Goal: Information Seeking & Learning: Learn about a topic

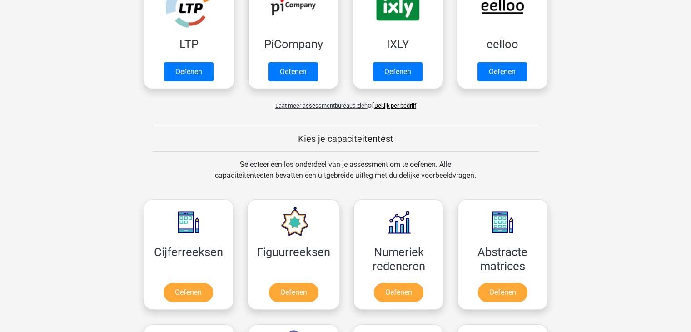
scroll to position [318, 0]
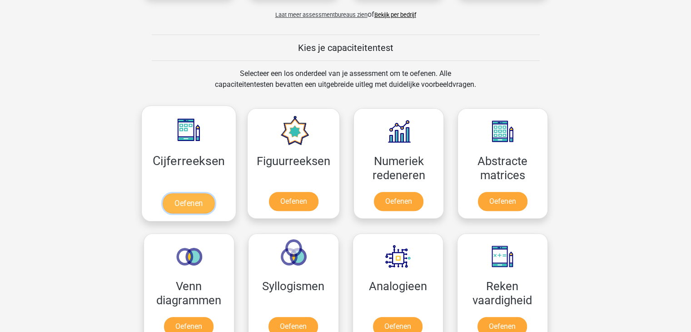
click at [196, 193] on link "Oefenen" at bounding box center [189, 203] width 52 height 20
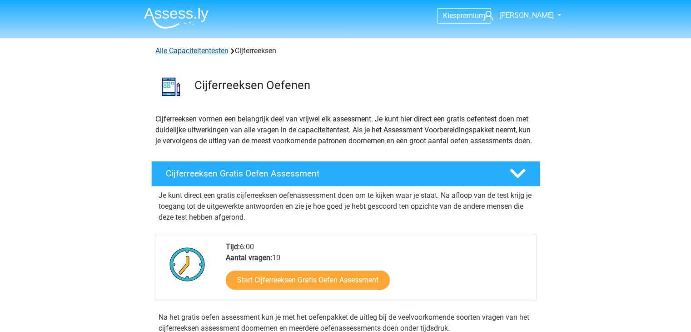
click at [220, 53] on link "Alle Capaciteitentesten" at bounding box center [191, 50] width 73 height 9
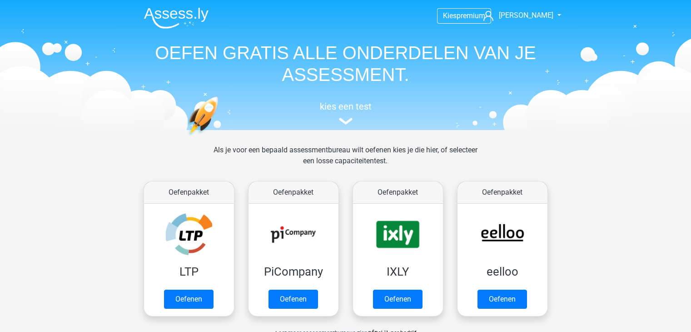
scroll to position [385, 0]
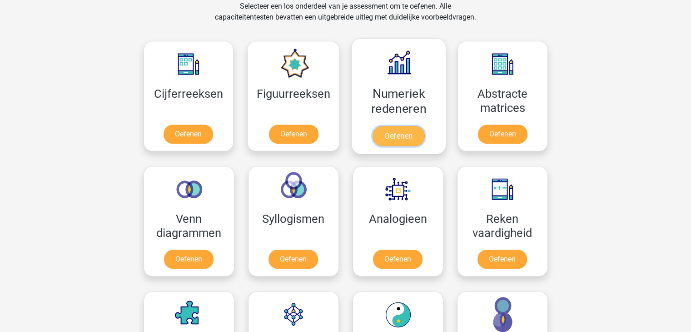
click at [382, 126] on link "Oefenen" at bounding box center [399, 136] width 52 height 20
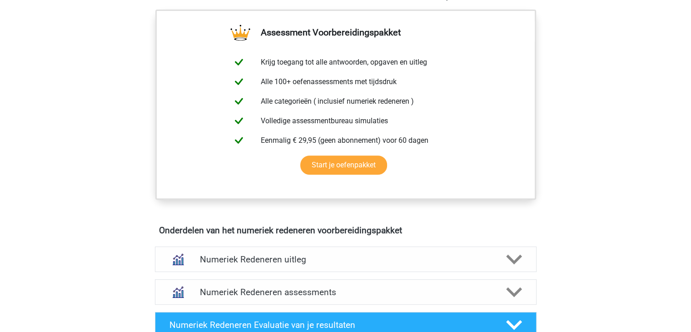
scroll to position [409, 0]
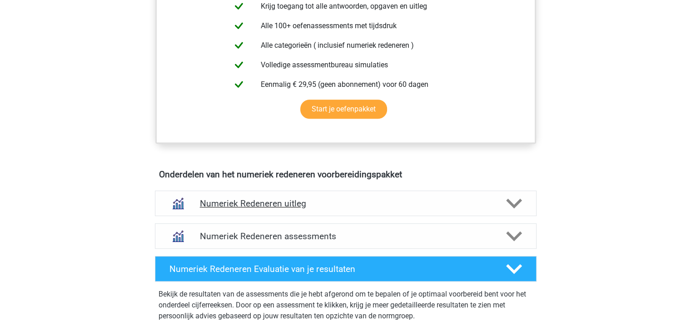
click at [225, 209] on div "Numeriek Redeneren uitleg" at bounding box center [346, 202] width 382 height 25
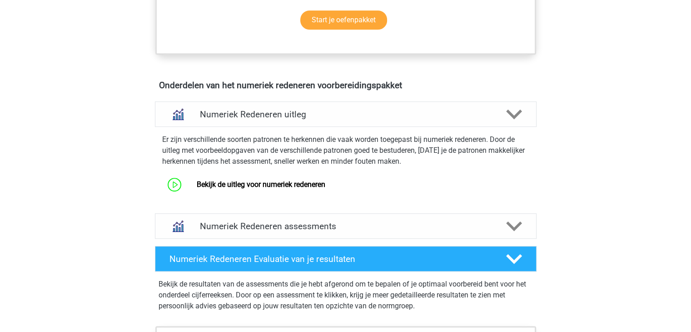
scroll to position [500, 0]
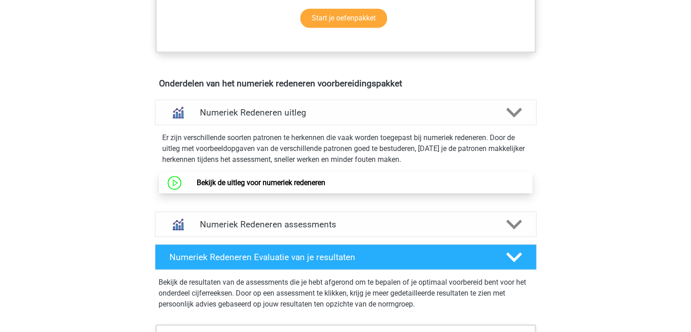
click at [248, 186] on link "Bekijk de uitleg voor numeriek redeneren" at bounding box center [261, 182] width 129 height 9
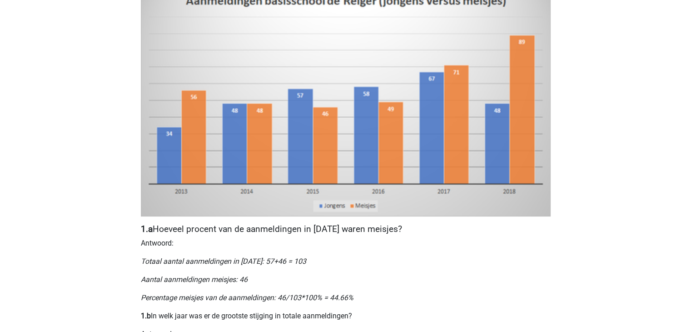
scroll to position [169, 0]
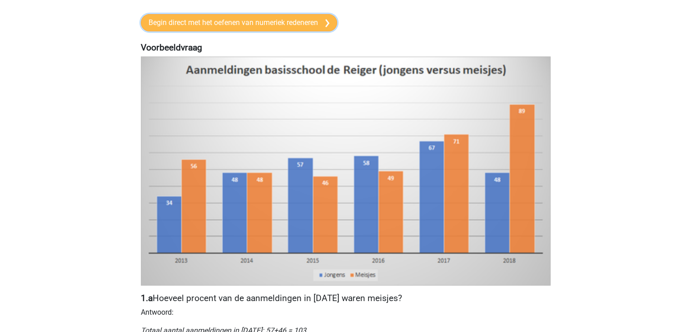
click at [294, 26] on link "Begin direct met het oefenen van numeriek redeneren" at bounding box center [239, 22] width 196 height 17
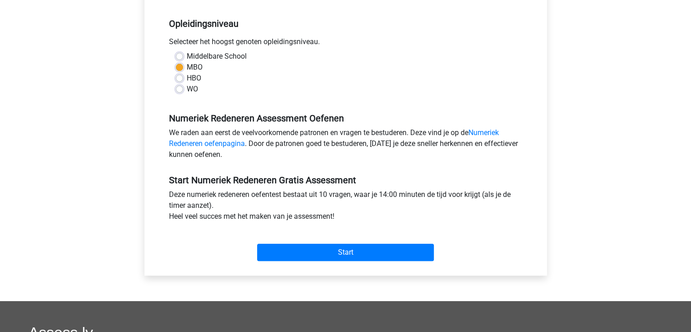
scroll to position [227, 0]
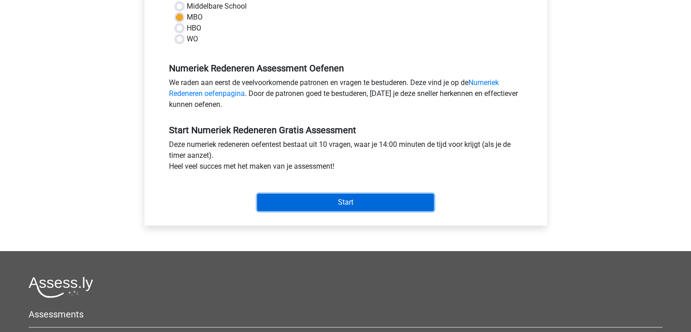
click at [343, 202] on input "Start" at bounding box center [345, 202] width 177 height 17
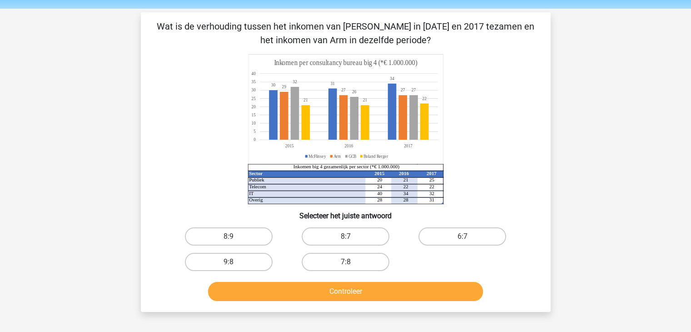
scroll to position [45, 0]
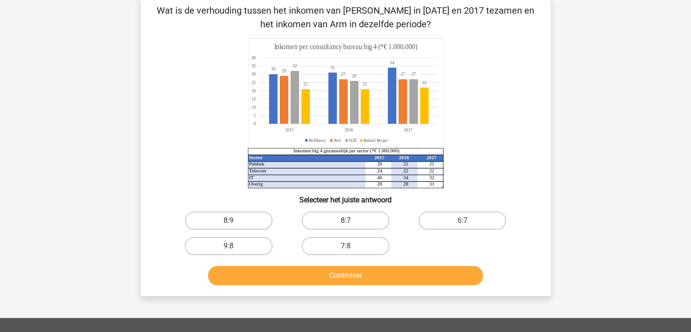
click at [355, 221] on label "8:7" at bounding box center [346, 220] width 88 height 18
click at [351, 221] on input "8:7" at bounding box center [348, 223] width 6 height 6
radio input "true"
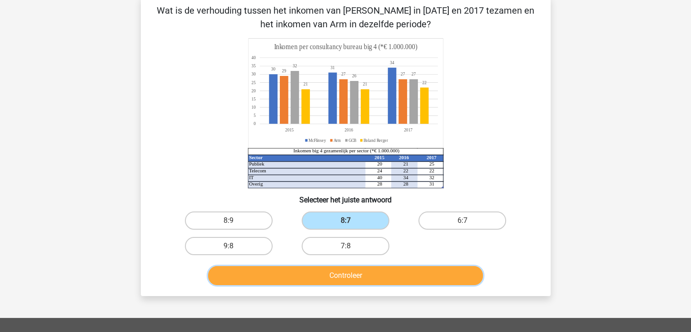
click at [362, 274] on button "Controleer" at bounding box center [345, 275] width 275 height 19
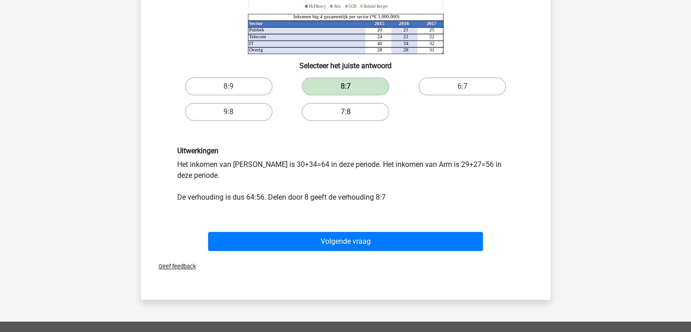
scroll to position [182, 0]
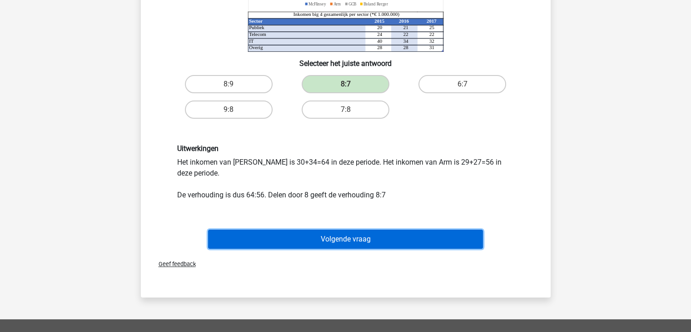
click at [360, 234] on button "Volgende vraag" at bounding box center [345, 239] width 275 height 19
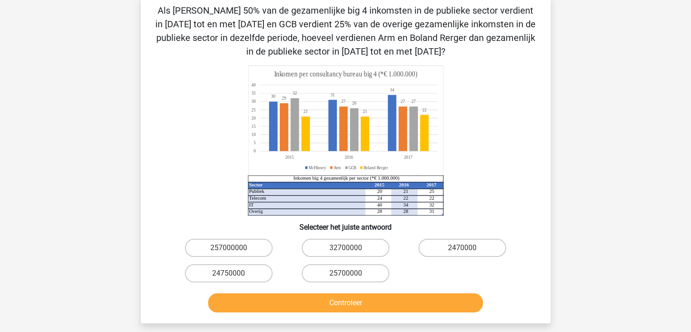
scroll to position [45, 0]
click at [200, 249] on label "257000000" at bounding box center [229, 248] width 88 height 18
click at [229, 249] on input "257000000" at bounding box center [232, 251] width 6 height 6
radio input "true"
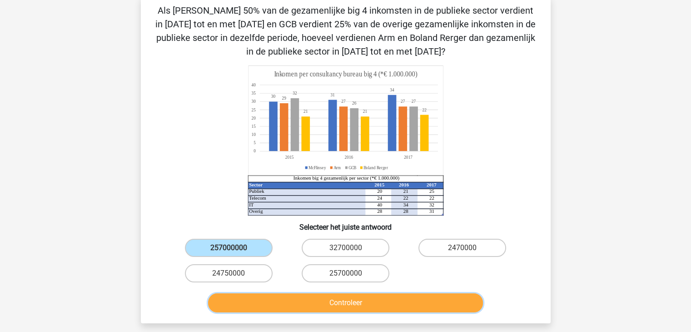
click at [275, 295] on button "Controleer" at bounding box center [345, 302] width 275 height 19
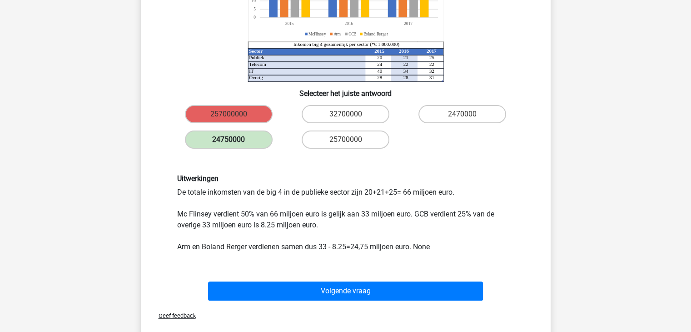
scroll to position [273, 0]
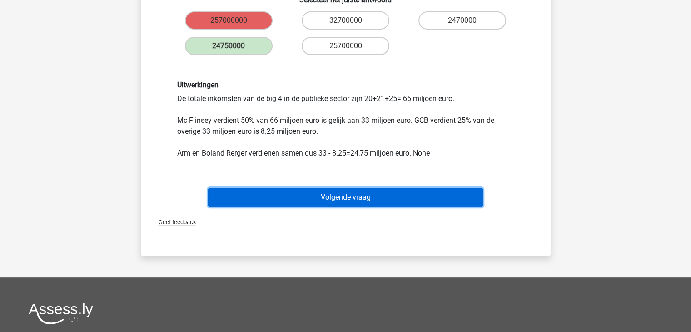
click at [296, 196] on button "Volgende vraag" at bounding box center [345, 197] width 275 height 19
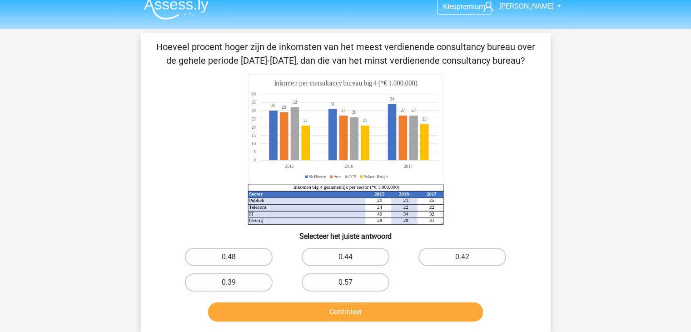
scroll to position [0, 0]
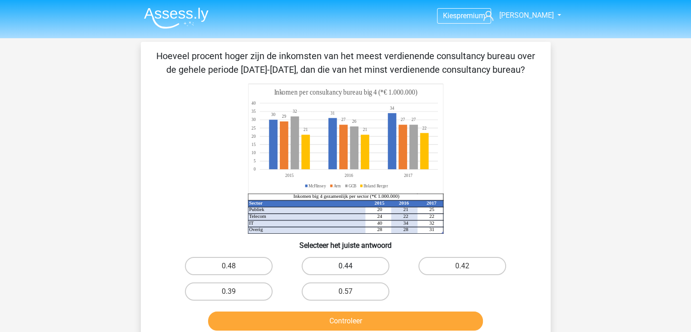
click at [316, 267] on label "0.44" at bounding box center [346, 266] width 88 height 18
click at [345, 267] on input "0.44" at bounding box center [348, 269] width 6 height 6
radio input "true"
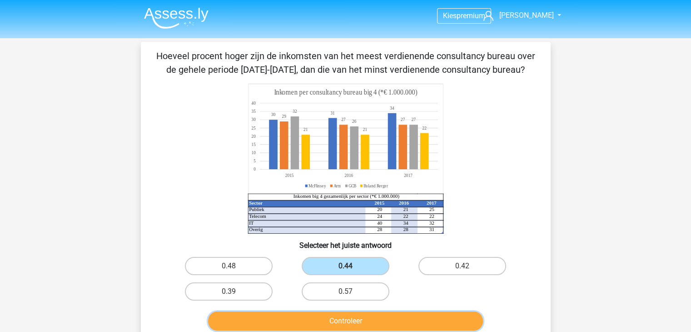
click at [335, 321] on button "Controleer" at bounding box center [345, 320] width 275 height 19
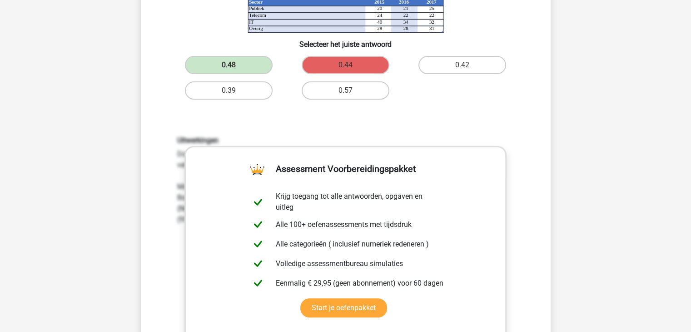
scroll to position [182, 0]
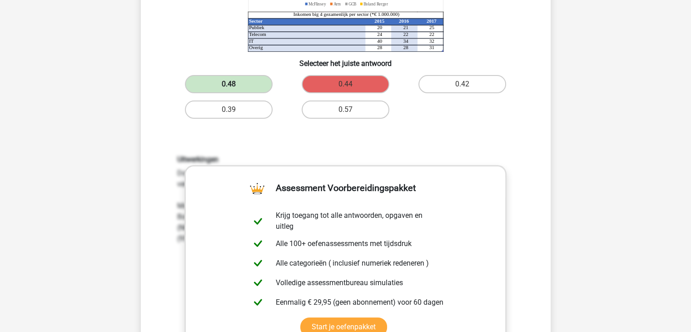
click at [229, 79] on label "0.48" at bounding box center [229, 84] width 88 height 18
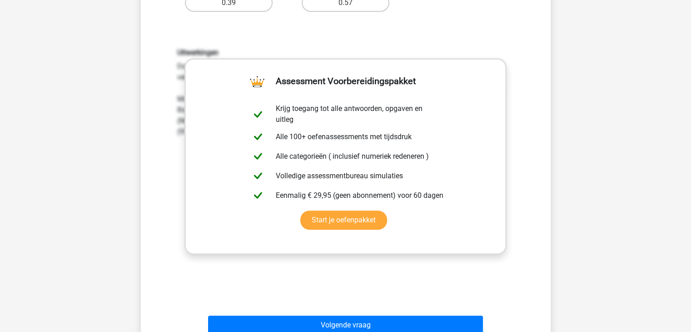
scroll to position [318, 0]
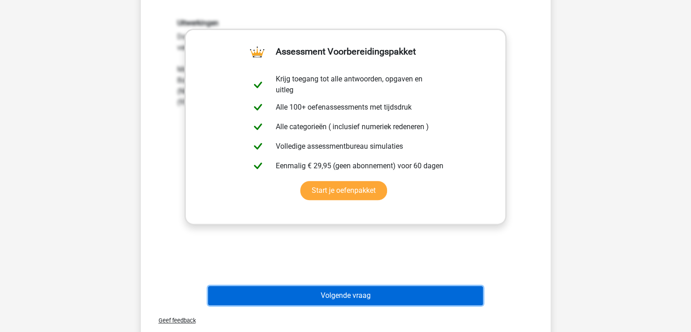
click at [359, 295] on button "Volgende vraag" at bounding box center [345, 295] width 275 height 19
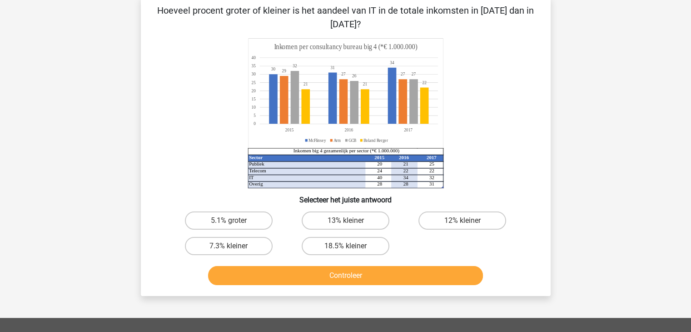
scroll to position [0, 0]
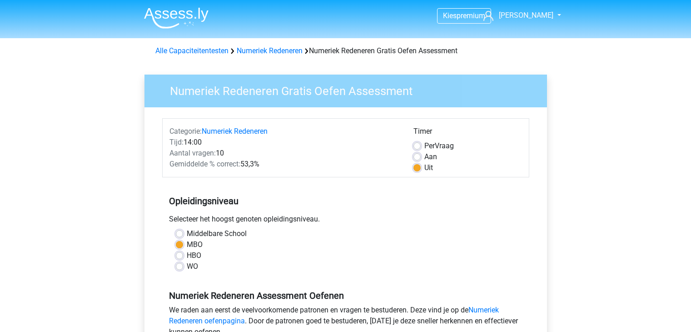
scroll to position [227, 0]
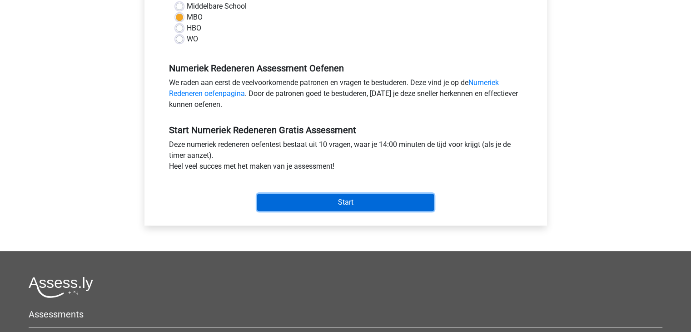
click at [339, 206] on input "Start" at bounding box center [345, 202] width 177 height 17
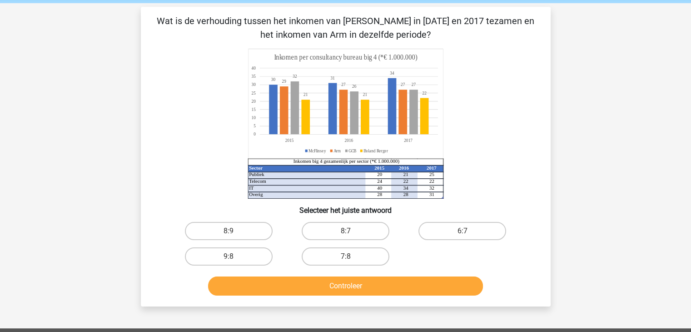
scroll to position [45, 0]
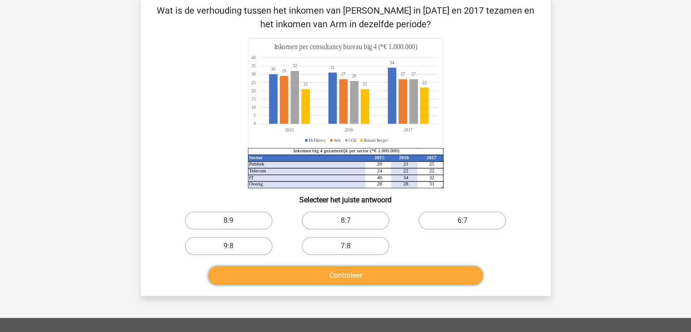
click at [351, 273] on button "Controleer" at bounding box center [345, 275] width 275 height 19
click at [249, 222] on label "8:9" at bounding box center [229, 220] width 88 height 18
click at [235, 222] on input "8:9" at bounding box center [232, 223] width 6 height 6
radio input "true"
click at [317, 270] on button "Controleer" at bounding box center [345, 275] width 275 height 19
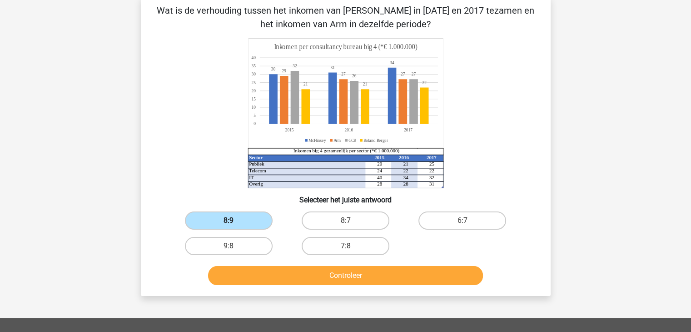
click at [245, 222] on label "8:9" at bounding box center [229, 220] width 88 height 18
click at [235, 222] on input "8:9" at bounding box center [232, 223] width 6 height 6
click at [245, 222] on label "8:9" at bounding box center [229, 220] width 88 height 18
click at [235, 222] on input "8:9" at bounding box center [232, 223] width 6 height 6
click at [245, 222] on label "8:9" at bounding box center [229, 220] width 88 height 18
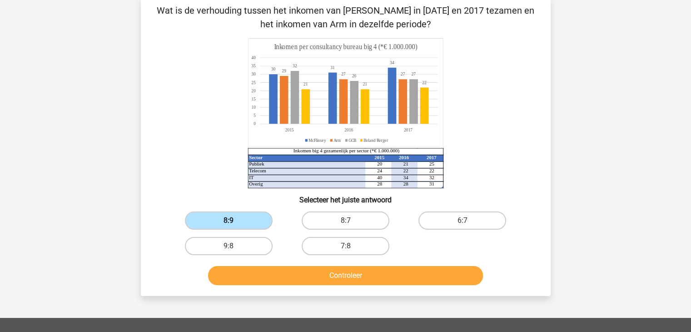
click at [235, 222] on input "8:9" at bounding box center [232, 223] width 6 height 6
click at [303, 269] on button "Controleer" at bounding box center [345, 275] width 275 height 19
click at [321, 222] on label "8:7" at bounding box center [346, 220] width 88 height 18
click at [345, 222] on input "8:7" at bounding box center [348, 223] width 6 height 6
radio input "true"
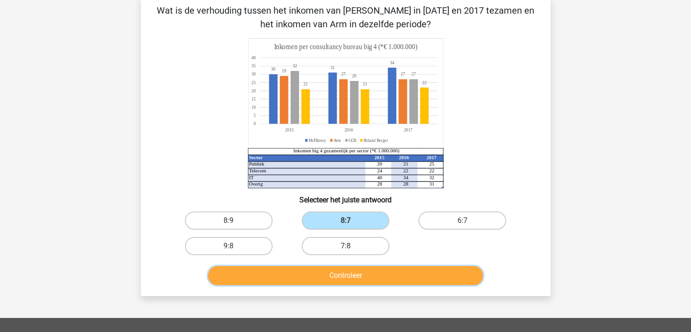
click at [337, 276] on button "Controleer" at bounding box center [345, 275] width 275 height 19
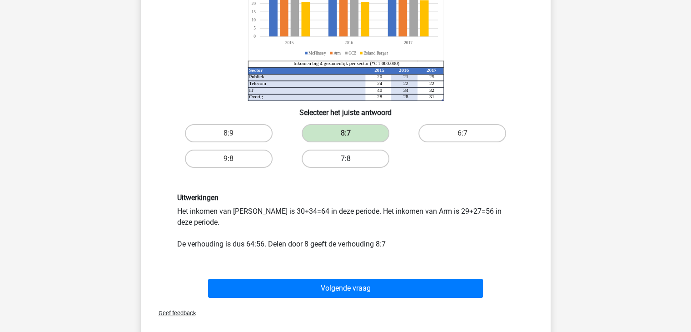
scroll to position [136, 0]
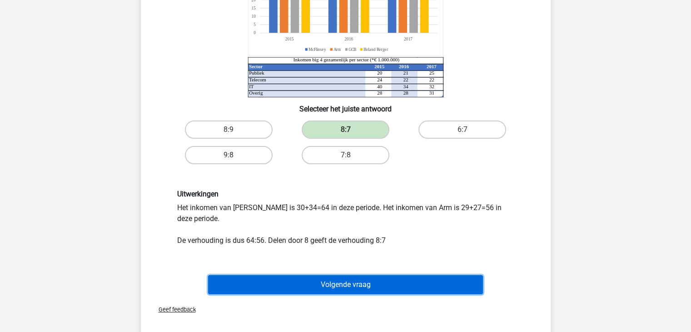
click at [338, 288] on button "Volgende vraag" at bounding box center [345, 284] width 275 height 19
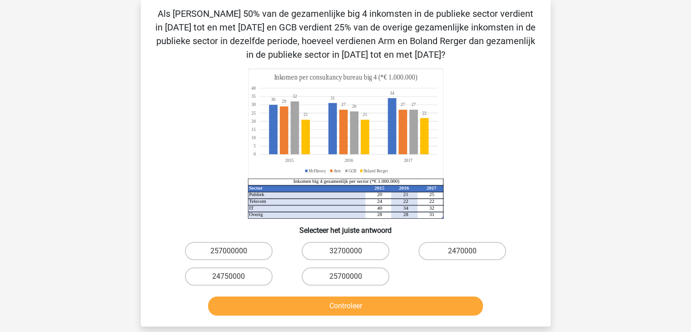
scroll to position [42, 0]
click at [255, 278] on label "24750000" at bounding box center [229, 277] width 88 height 18
click at [235, 278] on input "24750000" at bounding box center [232, 280] width 6 height 6
radio input "true"
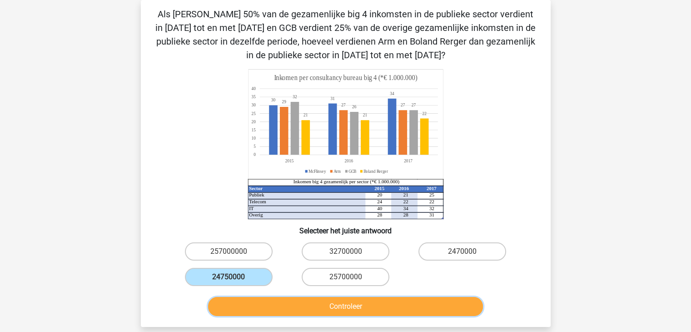
click at [322, 304] on button "Controleer" at bounding box center [345, 306] width 275 height 19
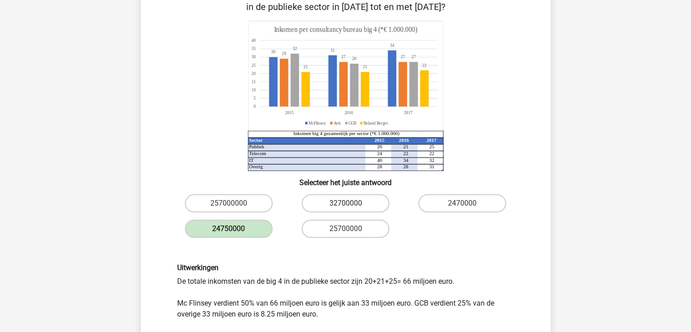
scroll to position [178, 0]
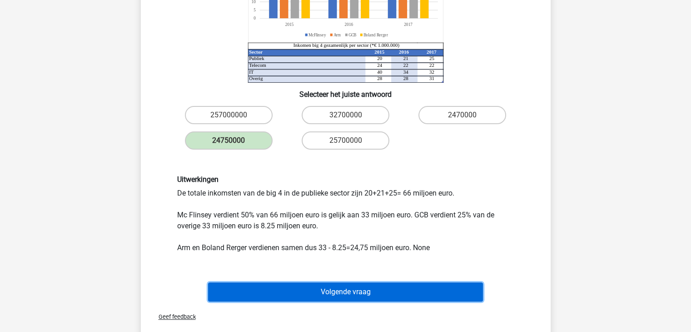
click at [336, 287] on button "Volgende vraag" at bounding box center [345, 291] width 275 height 19
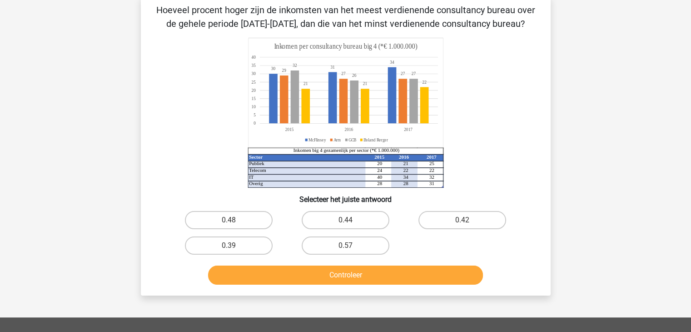
scroll to position [42, 0]
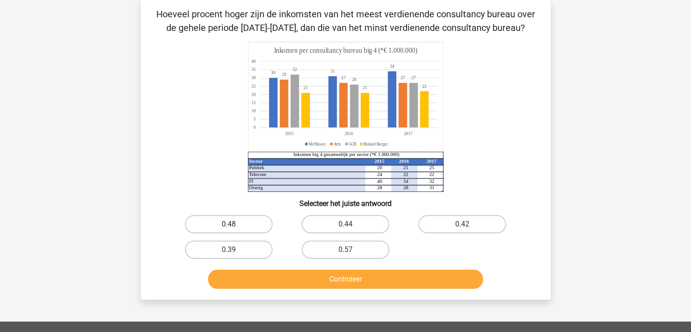
click at [240, 226] on label "0.48" at bounding box center [229, 224] width 88 height 18
click at [235, 226] on input "0.48" at bounding box center [232, 227] width 6 height 6
radio input "true"
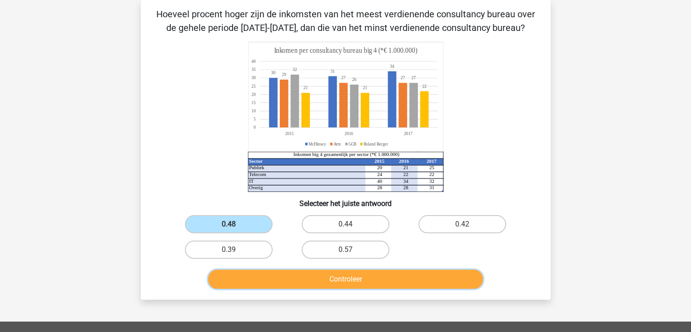
click at [305, 280] on button "Controleer" at bounding box center [345, 279] width 275 height 19
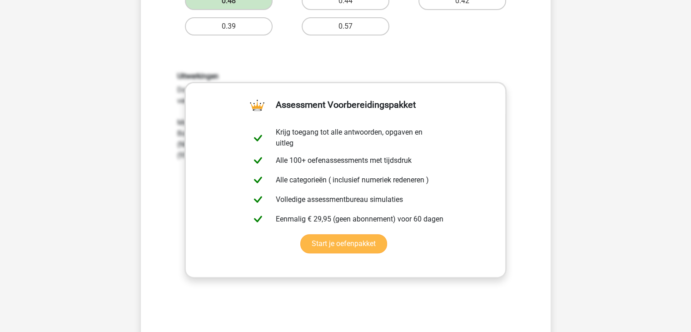
scroll to position [315, 0]
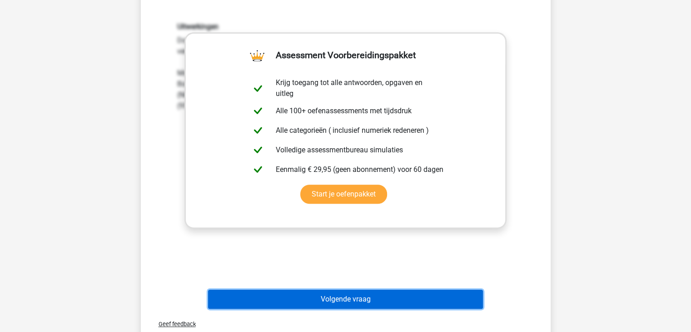
click at [325, 296] on button "Volgende vraag" at bounding box center [345, 299] width 275 height 19
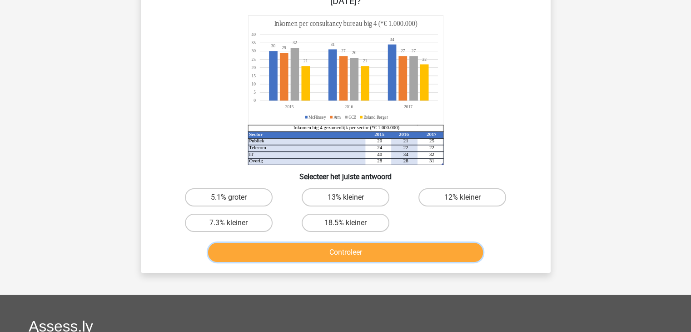
scroll to position [42, 0]
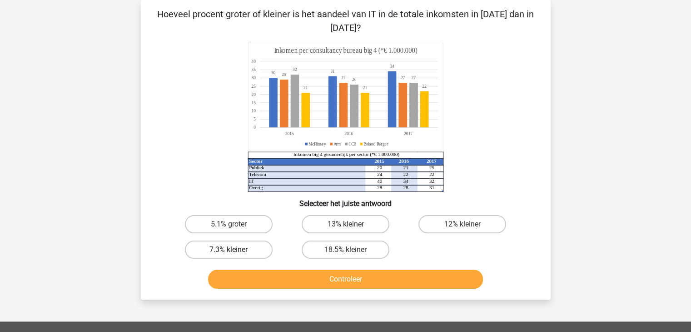
click at [240, 251] on label "7.3% kleiner" at bounding box center [229, 249] width 88 height 18
click at [235, 251] on input "7.3% kleiner" at bounding box center [232, 253] width 6 height 6
radio input "true"
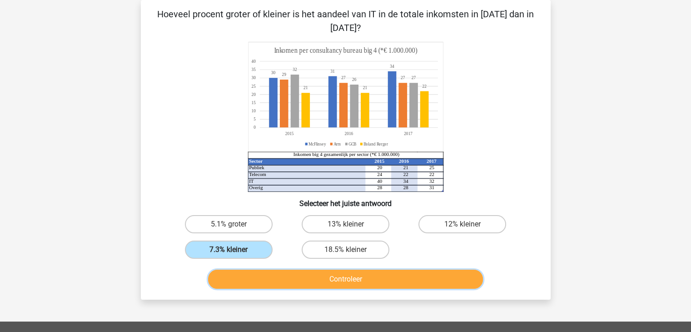
click at [305, 283] on button "Controleer" at bounding box center [345, 279] width 275 height 19
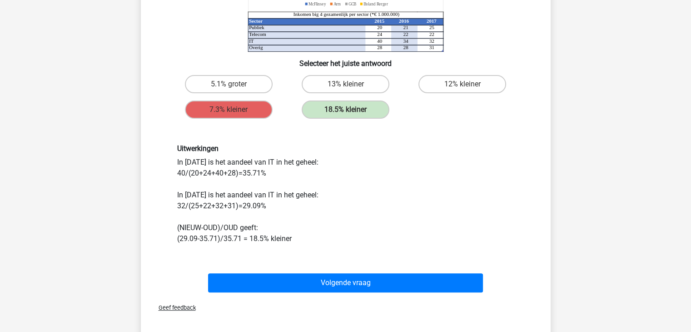
scroll to position [227, 0]
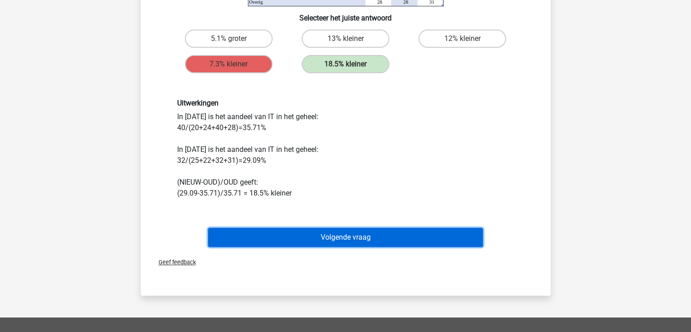
click at [298, 240] on button "Volgende vraag" at bounding box center [345, 237] width 275 height 19
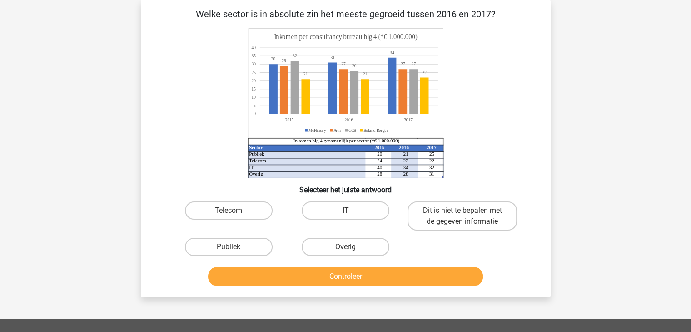
scroll to position [42, 0]
click at [237, 244] on label "Publiek" at bounding box center [229, 247] width 88 height 18
click at [235, 247] on input "Publiek" at bounding box center [232, 250] width 6 height 6
radio input "true"
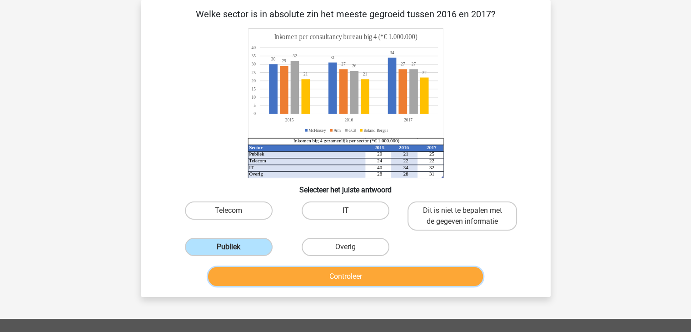
click at [268, 277] on button "Controleer" at bounding box center [345, 276] width 275 height 19
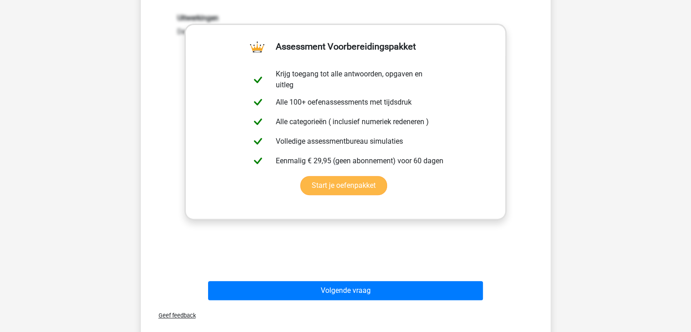
scroll to position [360, 0]
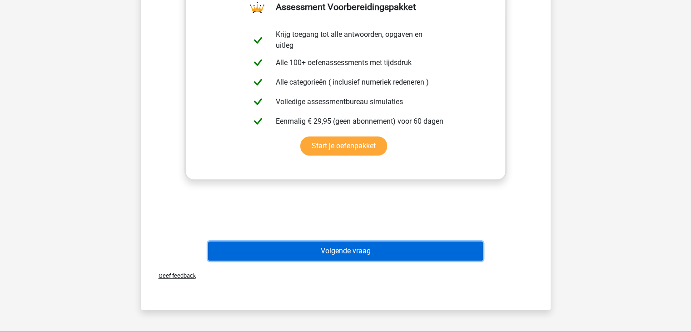
click at [289, 254] on button "Volgende vraag" at bounding box center [345, 250] width 275 height 19
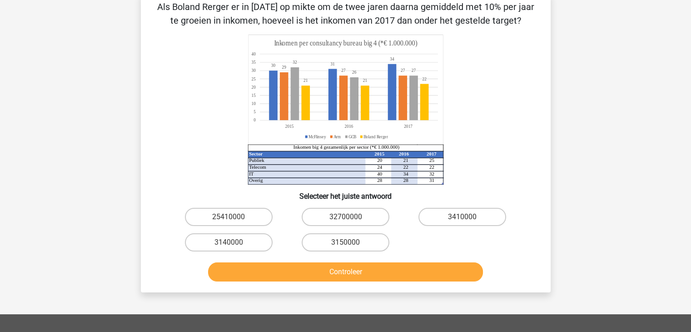
scroll to position [42, 0]
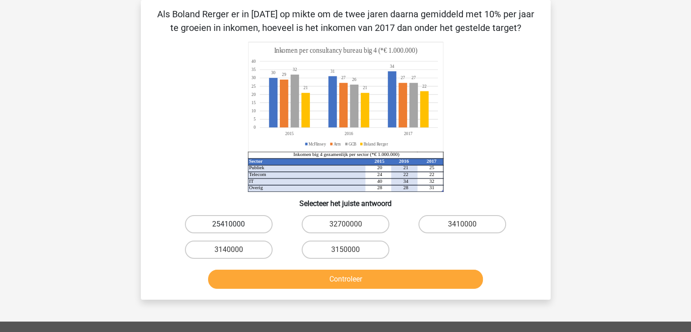
click at [227, 219] on label "25410000" at bounding box center [229, 224] width 88 height 18
click at [229, 224] on input "25410000" at bounding box center [232, 227] width 6 height 6
radio input "true"
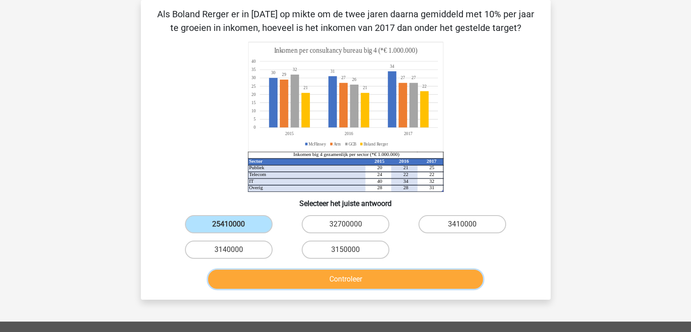
click at [305, 277] on button "Controleer" at bounding box center [345, 279] width 275 height 19
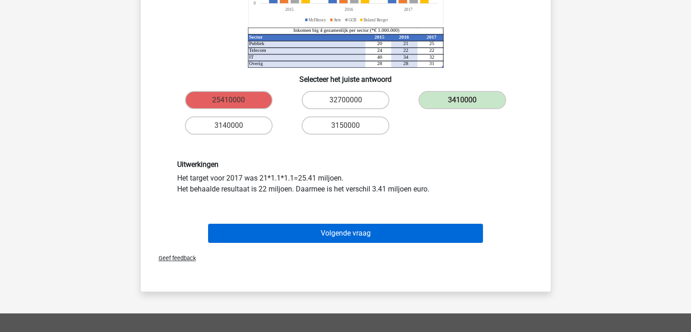
scroll to position [182, 0]
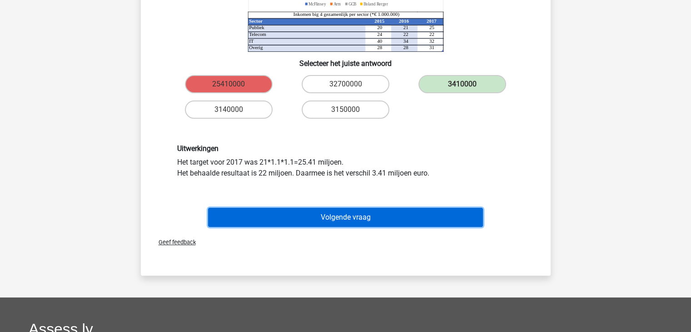
click at [296, 216] on button "Volgende vraag" at bounding box center [345, 217] width 275 height 19
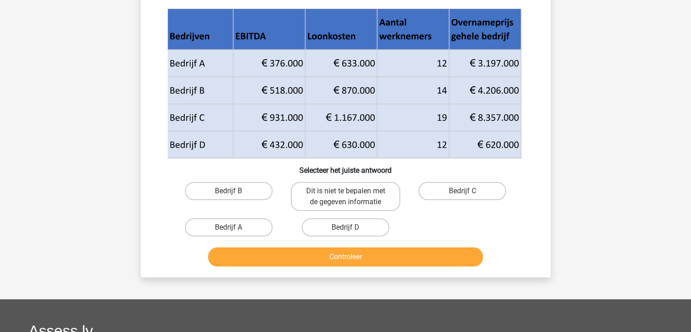
scroll to position [45, 0]
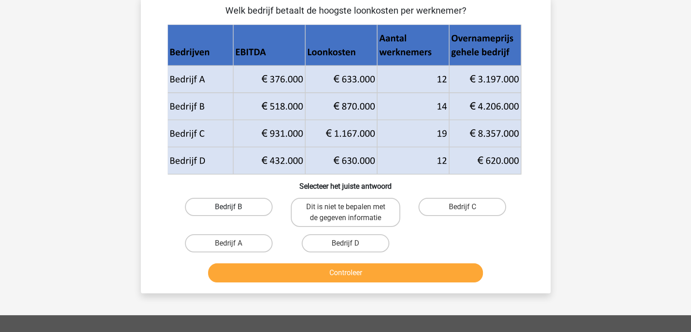
click at [232, 203] on label "Bedrijf B" at bounding box center [229, 207] width 88 height 18
click at [232, 207] on input "Bedrijf B" at bounding box center [232, 210] width 6 height 6
radio input "true"
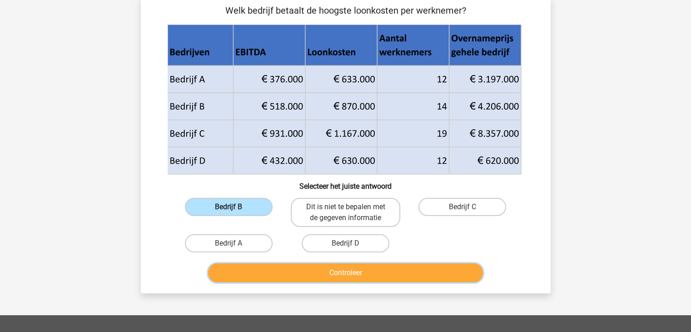
click at [315, 270] on button "Controleer" at bounding box center [345, 272] width 275 height 19
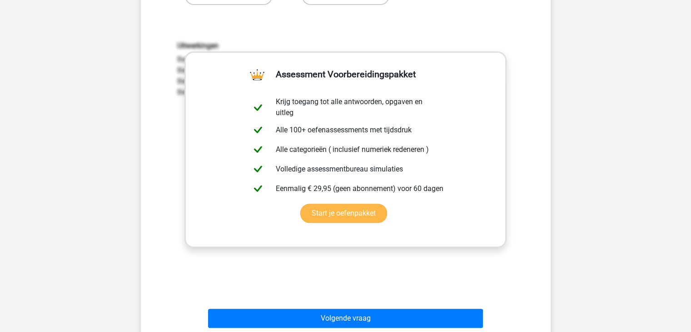
scroll to position [364, 0]
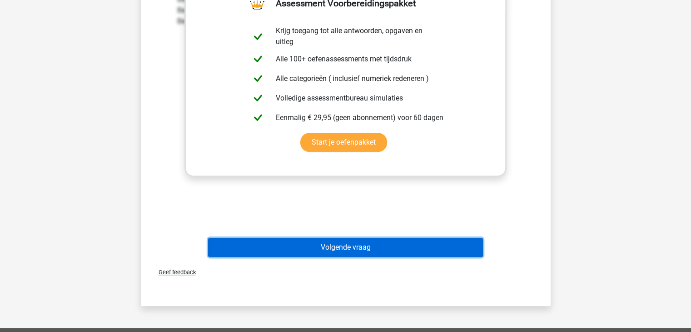
click at [329, 250] on button "Volgende vraag" at bounding box center [345, 247] width 275 height 19
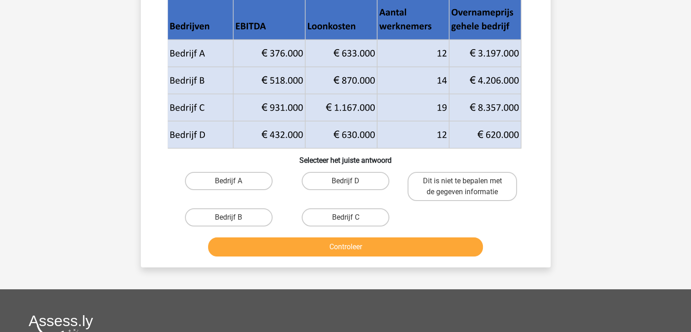
scroll to position [91, 0]
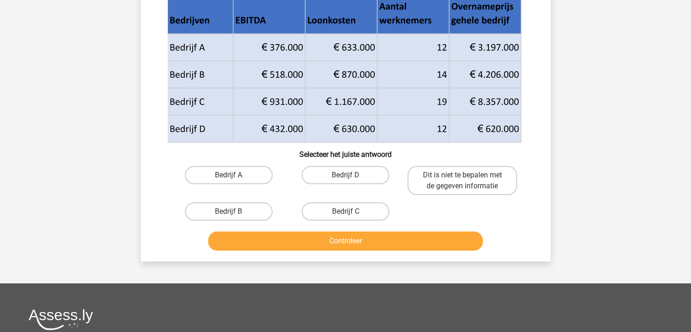
drag, startPoint x: 273, startPoint y: 128, endPoint x: 295, endPoint y: 129, distance: 21.9
click at [295, 129] on g at bounding box center [345, 67] width 357 height 150
click at [325, 177] on label "Bedrijf D" at bounding box center [346, 175] width 88 height 18
click at [345, 177] on input "Bedrijf D" at bounding box center [348, 178] width 6 height 6
radio input "true"
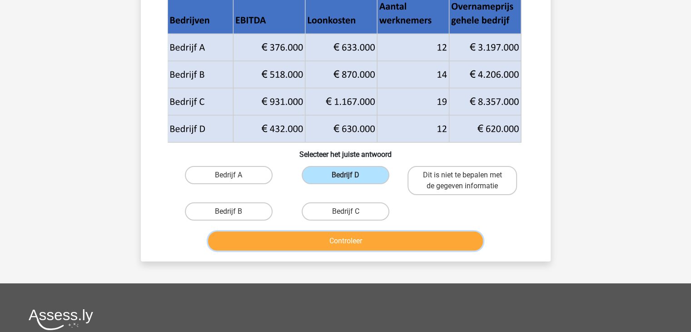
click at [347, 240] on button "Controleer" at bounding box center [345, 240] width 275 height 19
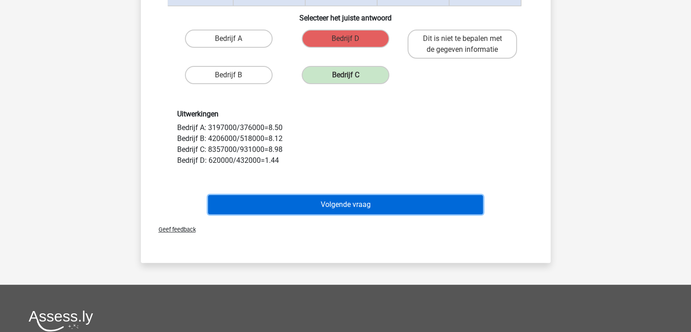
click at [310, 207] on button "Volgende vraag" at bounding box center [345, 204] width 275 height 19
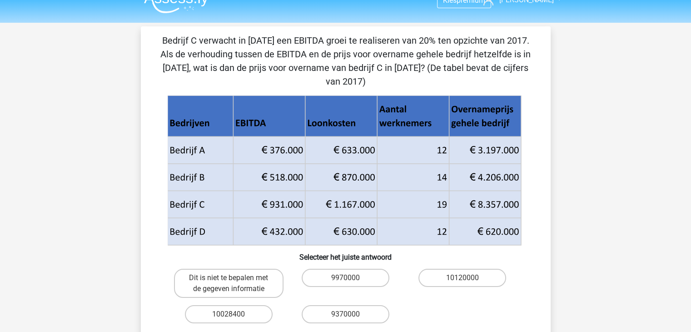
scroll to position [0, 0]
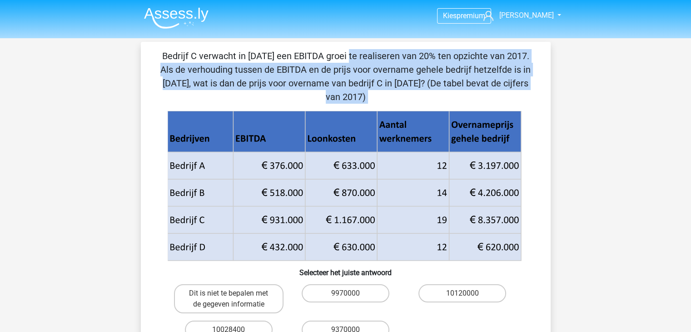
drag, startPoint x: 151, startPoint y: 50, endPoint x: 514, endPoint y: 240, distance: 409.3
click at [514, 240] on div "Bedrijf C verwacht in 2018 een EBITDA groei te realiseren van 20% ten opzichte …" at bounding box center [346, 210] width 403 height 323
click at [371, 206] on icon at bounding box center [344, 233] width 354 height 54
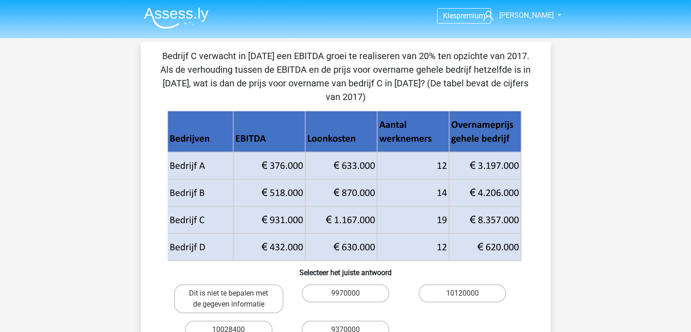
drag, startPoint x: 186, startPoint y: 119, endPoint x: 302, endPoint y: 126, distance: 116.1
click at [302, 126] on icon at bounding box center [344, 131] width 354 height 41
drag, startPoint x: 506, startPoint y: 233, endPoint x: 200, endPoint y: 239, distance: 306.0
click at [200, 239] on icon at bounding box center [344, 233] width 354 height 54
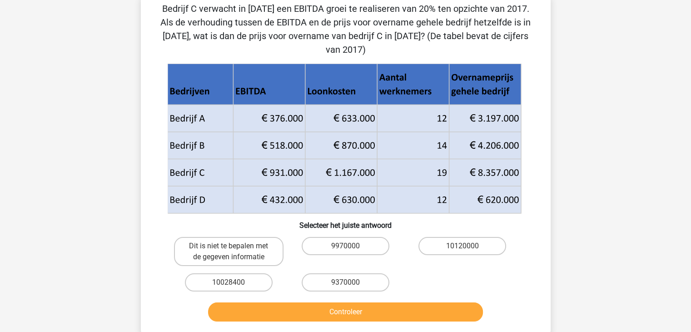
scroll to position [136, 0]
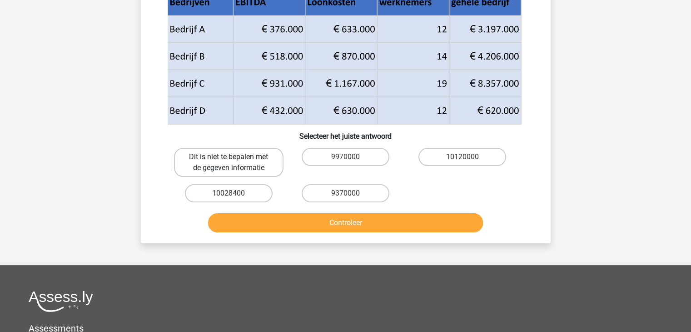
click at [250, 148] on label "Dit is niet te bepalen met de gegeven informatie" at bounding box center [229, 162] width 110 height 29
click at [235, 157] on input "Dit is niet te bepalen met de gegeven informatie" at bounding box center [232, 160] width 6 height 6
radio input "true"
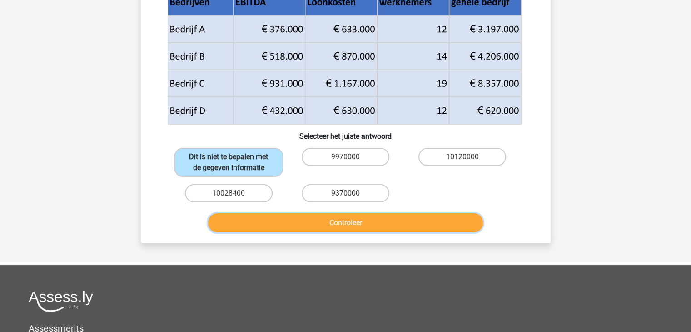
click at [355, 213] on button "Controleer" at bounding box center [345, 222] width 275 height 19
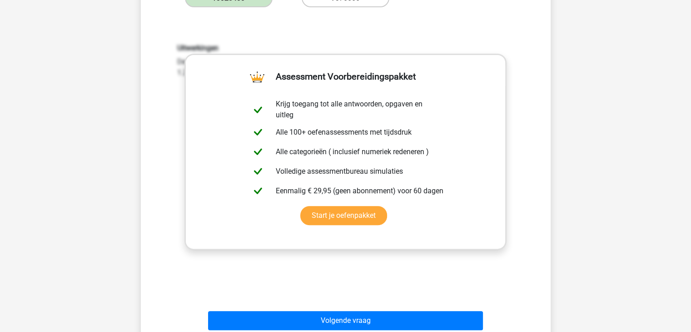
scroll to position [409, 0]
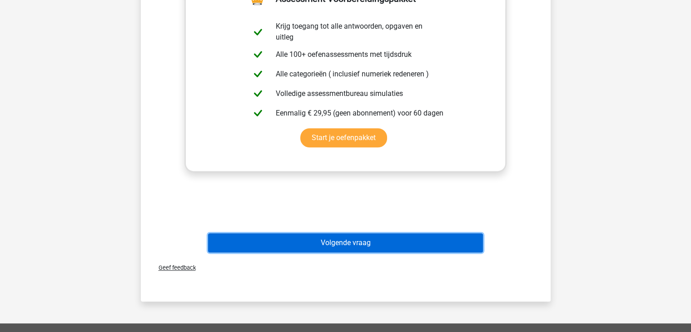
click at [353, 233] on button "Volgende vraag" at bounding box center [345, 242] width 275 height 19
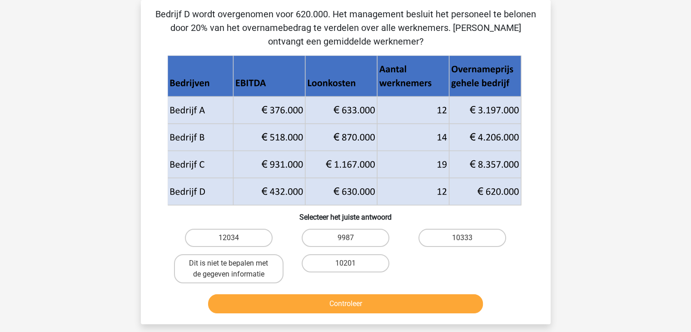
scroll to position [0, 0]
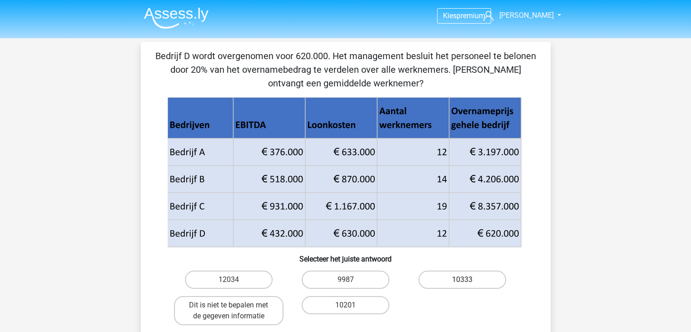
click at [430, 280] on label "10333" at bounding box center [463, 279] width 88 height 18
click at [463, 280] on input "10333" at bounding box center [466, 283] width 6 height 6
radio input "true"
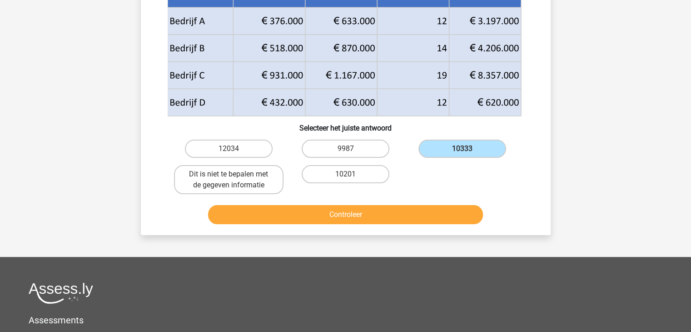
scroll to position [136, 0]
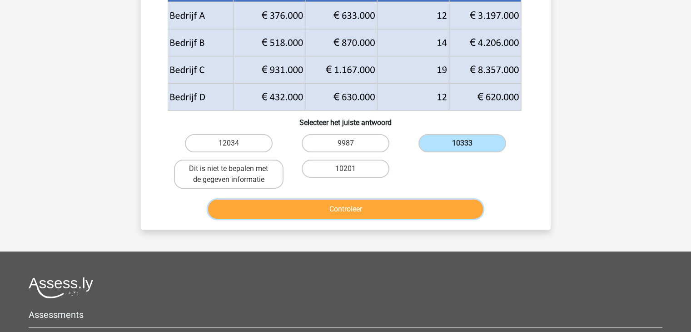
click at [343, 212] on button "Controleer" at bounding box center [345, 209] width 275 height 19
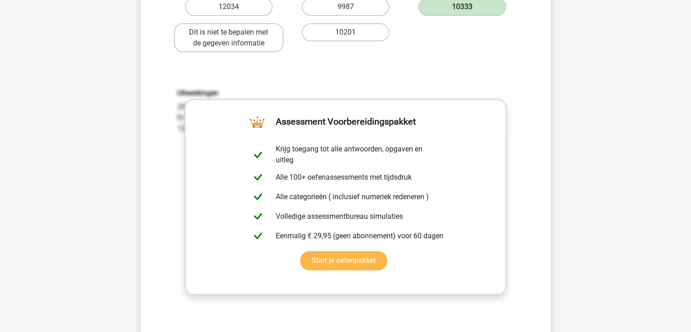
scroll to position [455, 0]
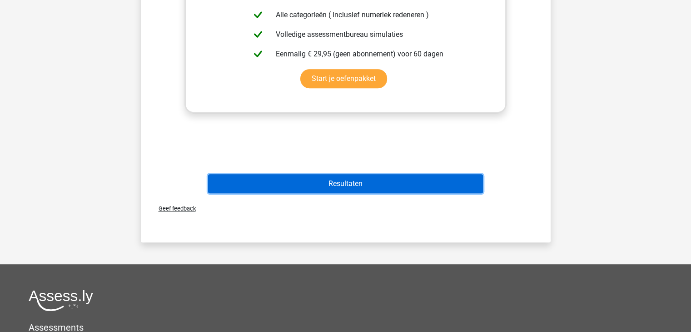
click at [340, 186] on button "Resultaten" at bounding box center [345, 183] width 275 height 19
